Goal: Task Accomplishment & Management: Manage account settings

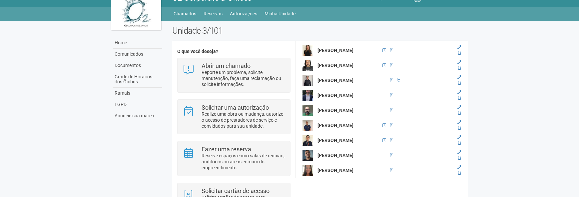
scroll to position [777, 0]
click at [458, 40] on icon at bounding box center [459, 38] width 3 height 4
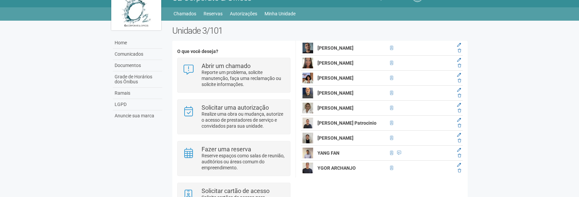
scroll to position [887, 0]
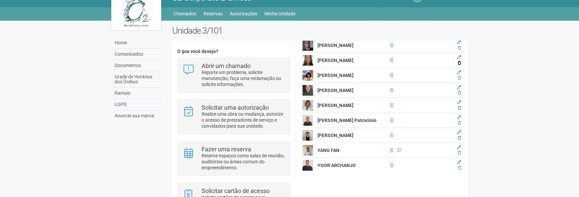
click at [459, 65] on icon at bounding box center [459, 63] width 3 height 4
click at [458, 80] on icon at bounding box center [459, 78] width 3 height 4
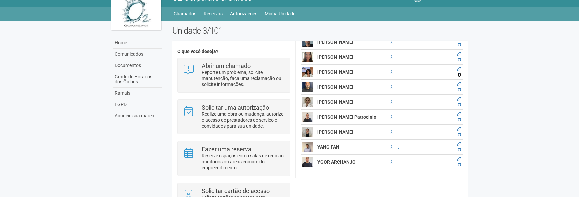
scroll to position [896, 0]
click at [459, 107] on icon at bounding box center [459, 105] width 3 height 4
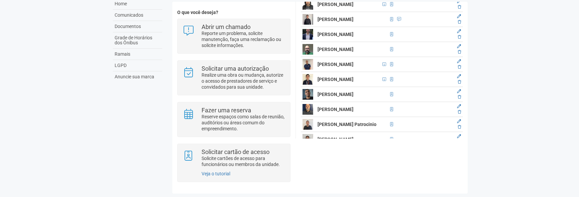
scroll to position [864, 0]
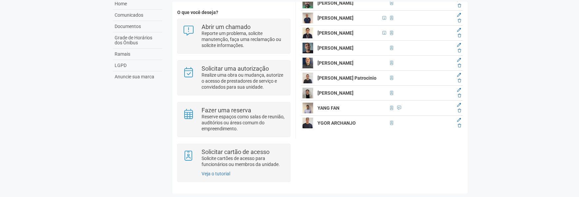
drag, startPoint x: 318, startPoint y: 19, endPoint x: 383, endPoint y: 157, distance: 153.3
click at [383, 157] on div "O que você deseja? Abrir um chamado Reporte um problema, solicite manutenção, f…" at bounding box center [319, 98] width 295 height 182
copy table
click at [381, 153] on div "O que você deseja? Abrir um chamado Reporte um problema, solicite manutenção, f…" at bounding box center [319, 98] width 295 height 182
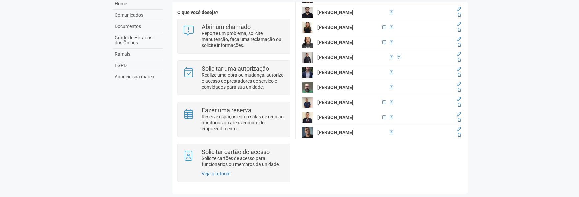
scroll to position [615, 0]
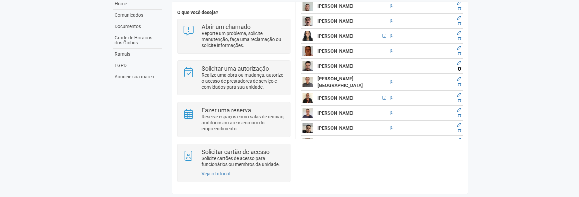
click at [458, 71] on icon at bounding box center [459, 69] width 3 height 4
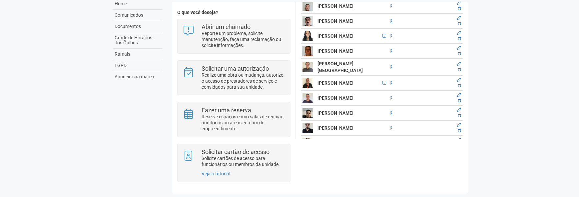
scroll to position [486, 0]
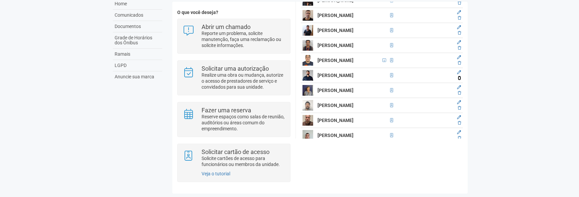
click at [458, 80] on icon at bounding box center [459, 78] width 3 height 4
click at [459, 80] on icon at bounding box center [459, 78] width 3 height 4
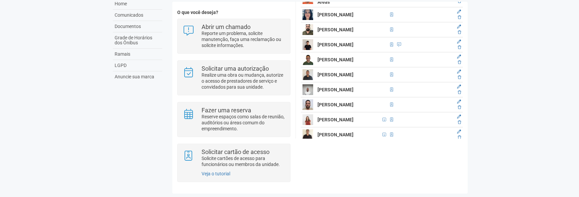
scroll to position [255, 0]
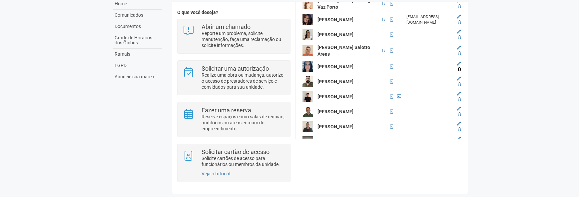
click at [458, 71] on icon at bounding box center [459, 69] width 3 height 4
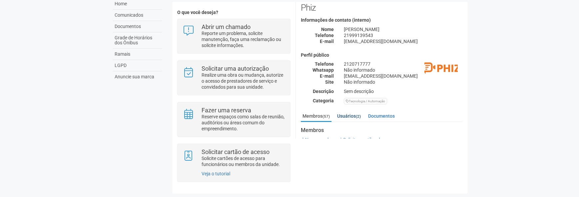
scroll to position [71, 0]
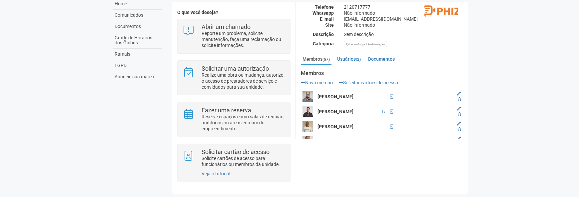
drag, startPoint x: 315, startPoint y: 96, endPoint x: 299, endPoint y: 100, distance: 16.7
click at [302, 95] on td at bounding box center [308, 96] width 15 height 15
